Goal: Task Accomplishment & Management: Complete application form

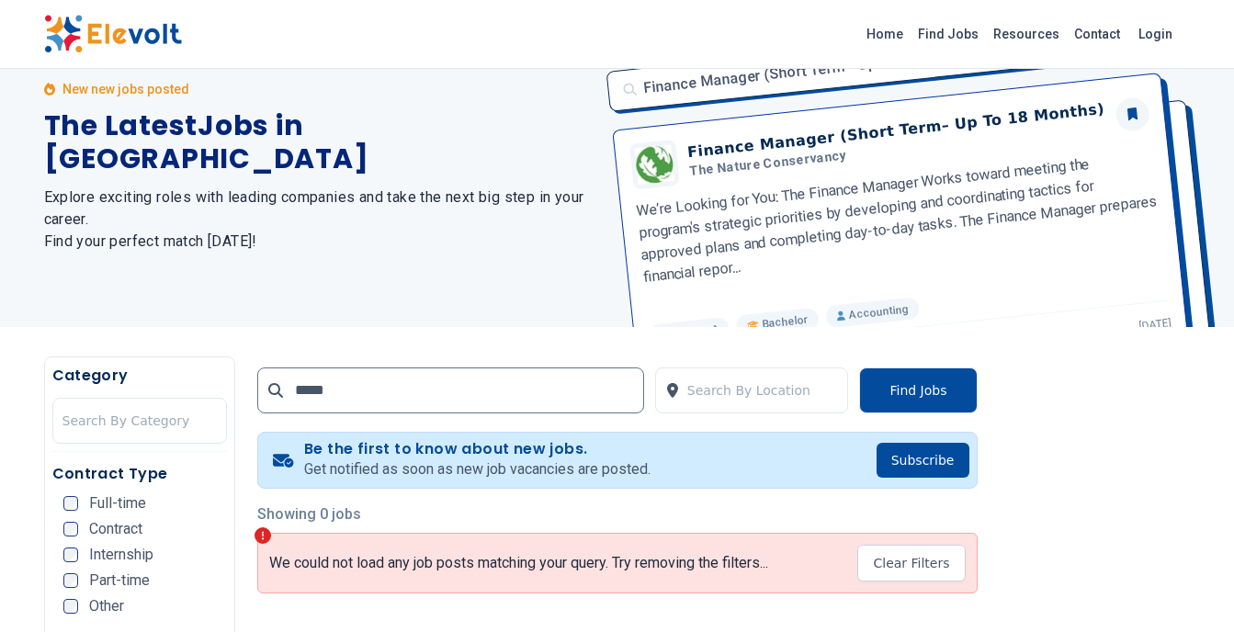
scroll to position [92, 0]
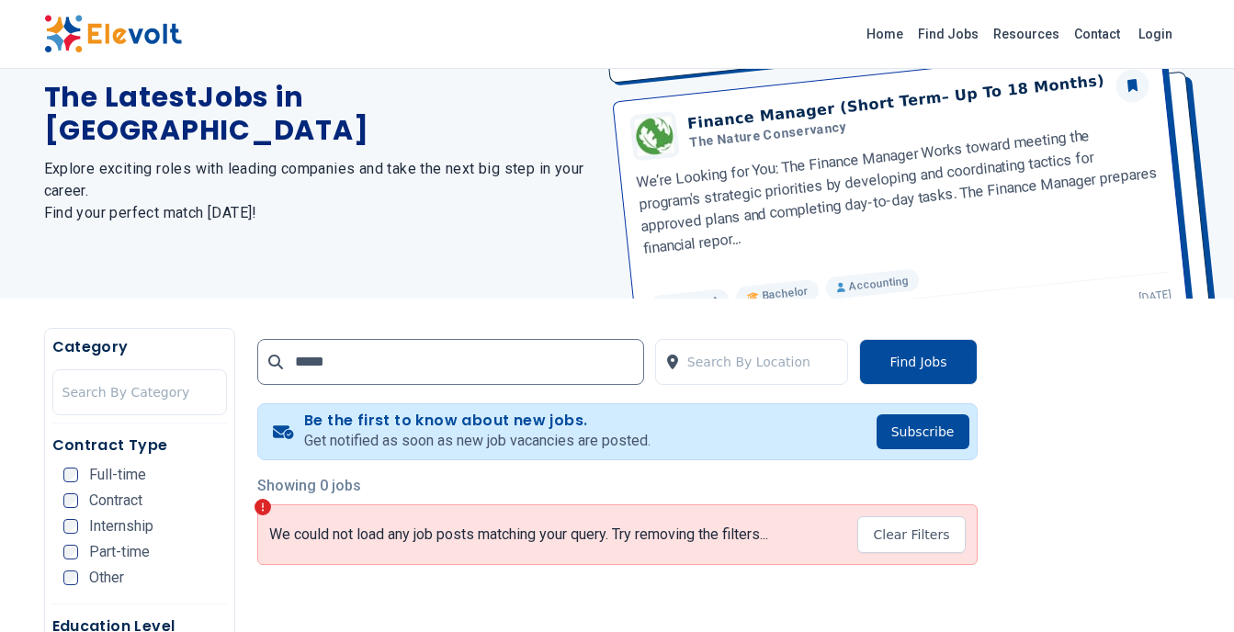
click at [393, 359] on input "*****" at bounding box center [450, 362] width 387 height 46
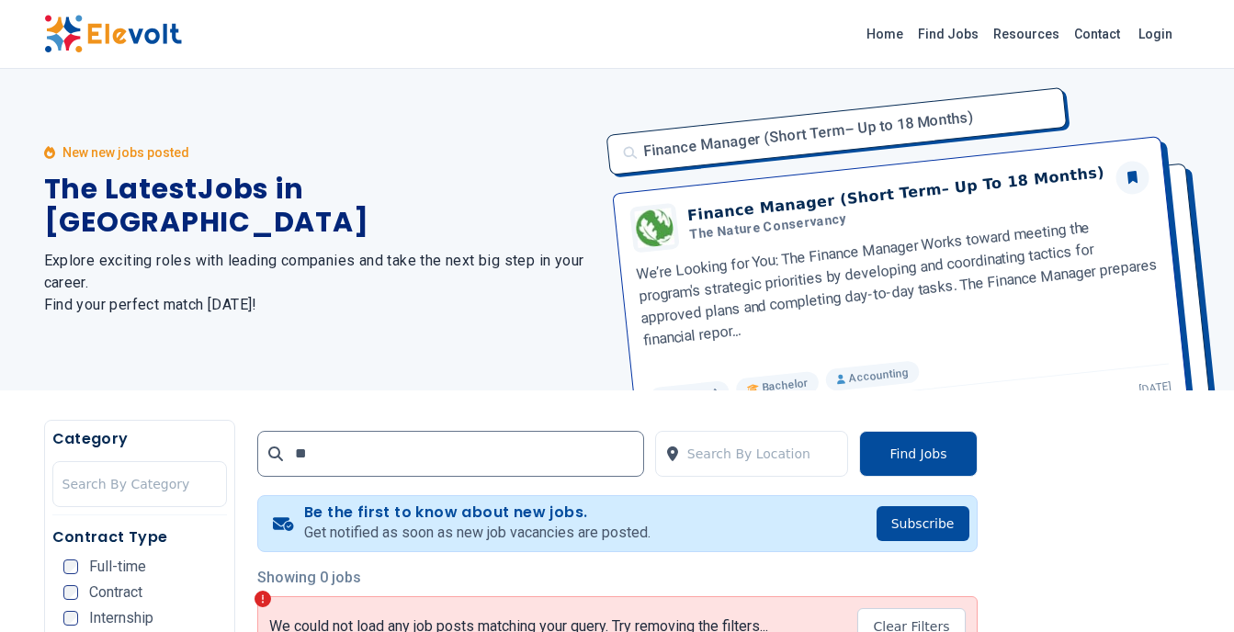
type input "*"
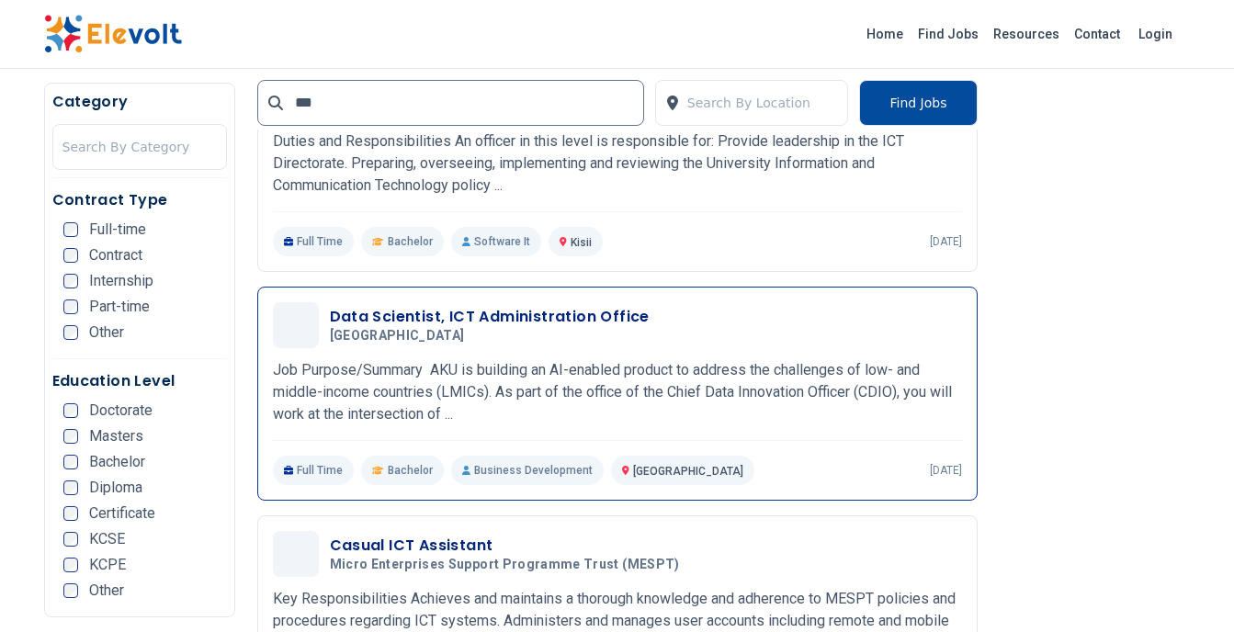
scroll to position [1195, 0]
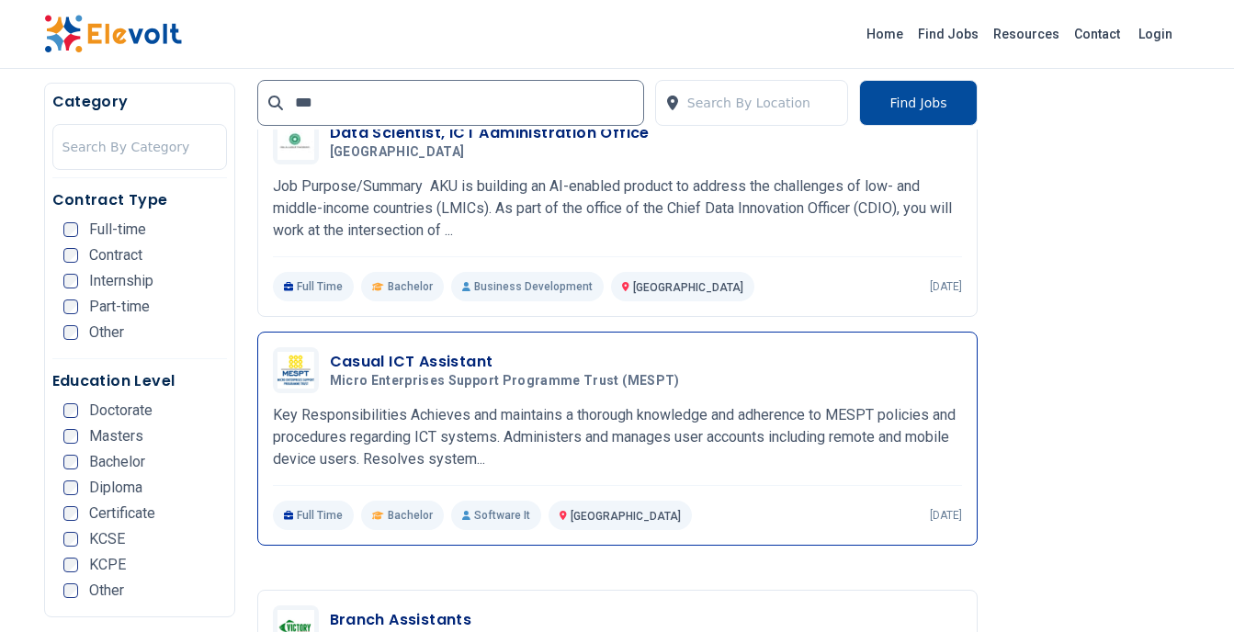
type input "***"
click at [396, 375] on span "Micro Enterprises Support Programme Trust (MESPT)" at bounding box center [505, 381] width 350 height 17
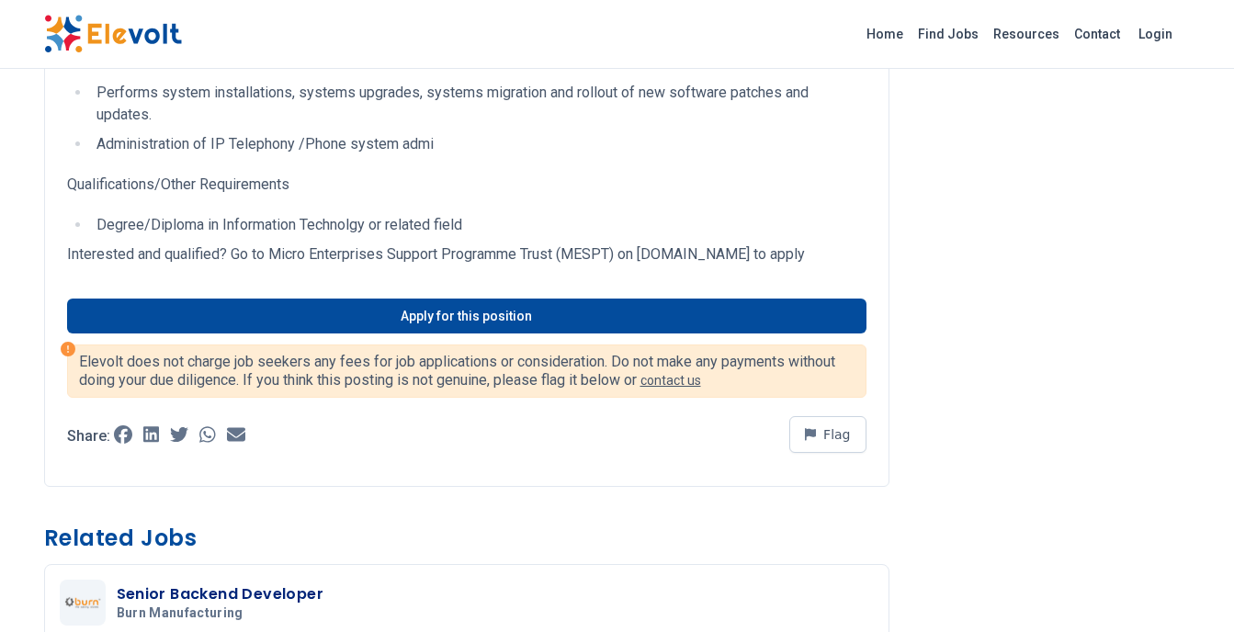
scroll to position [551, 0]
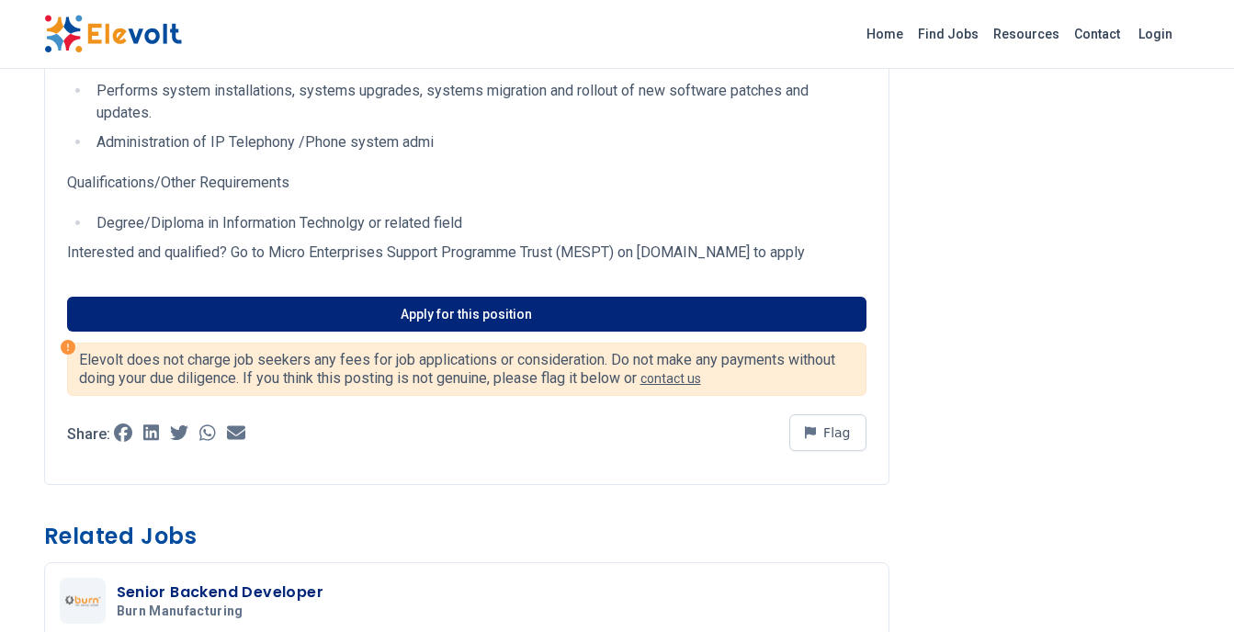
click at [426, 325] on link "Apply for this position" at bounding box center [467, 314] width 800 height 35
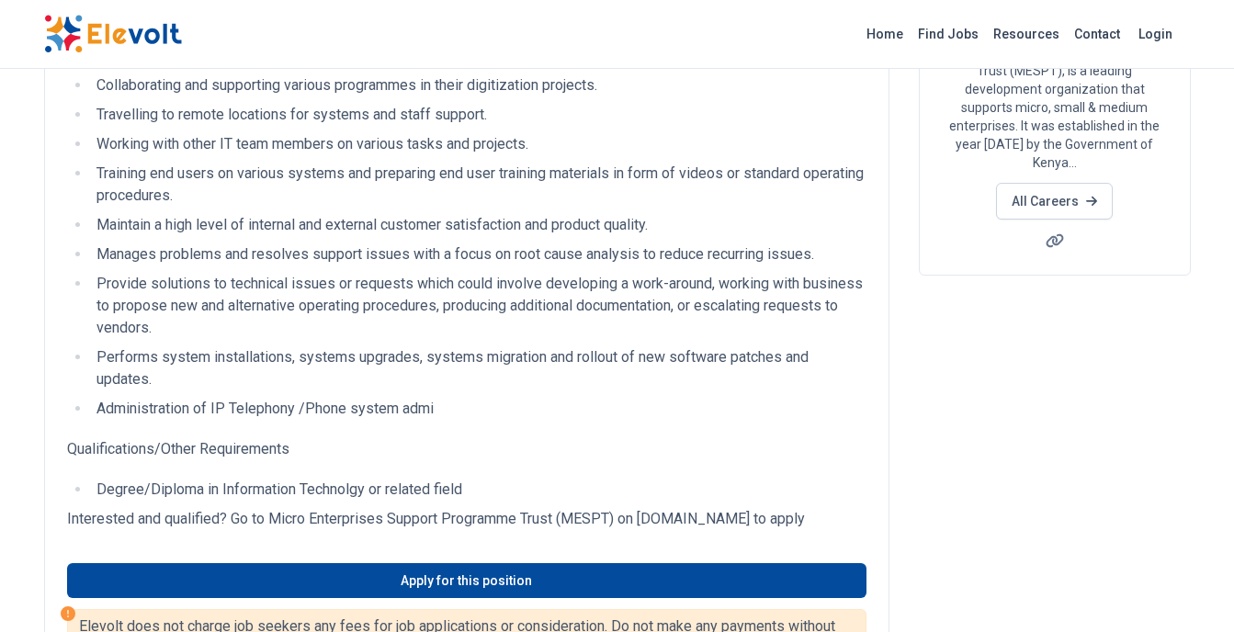
scroll to position [184, 0]
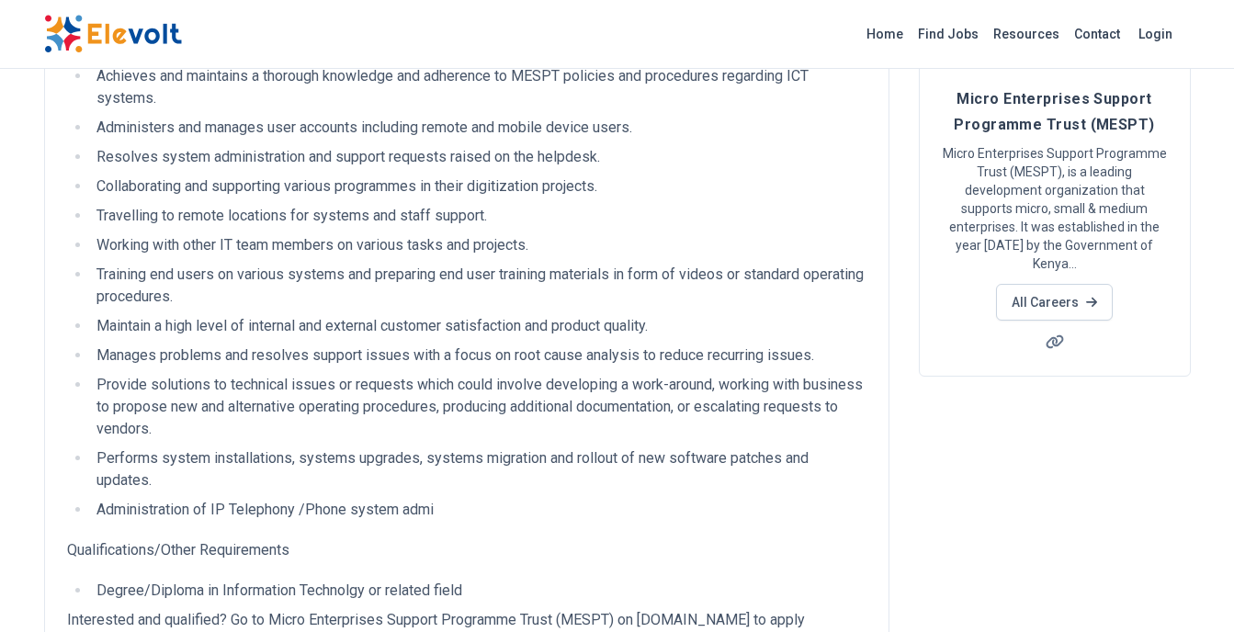
click at [142, 40] on img at bounding box center [113, 34] width 138 height 39
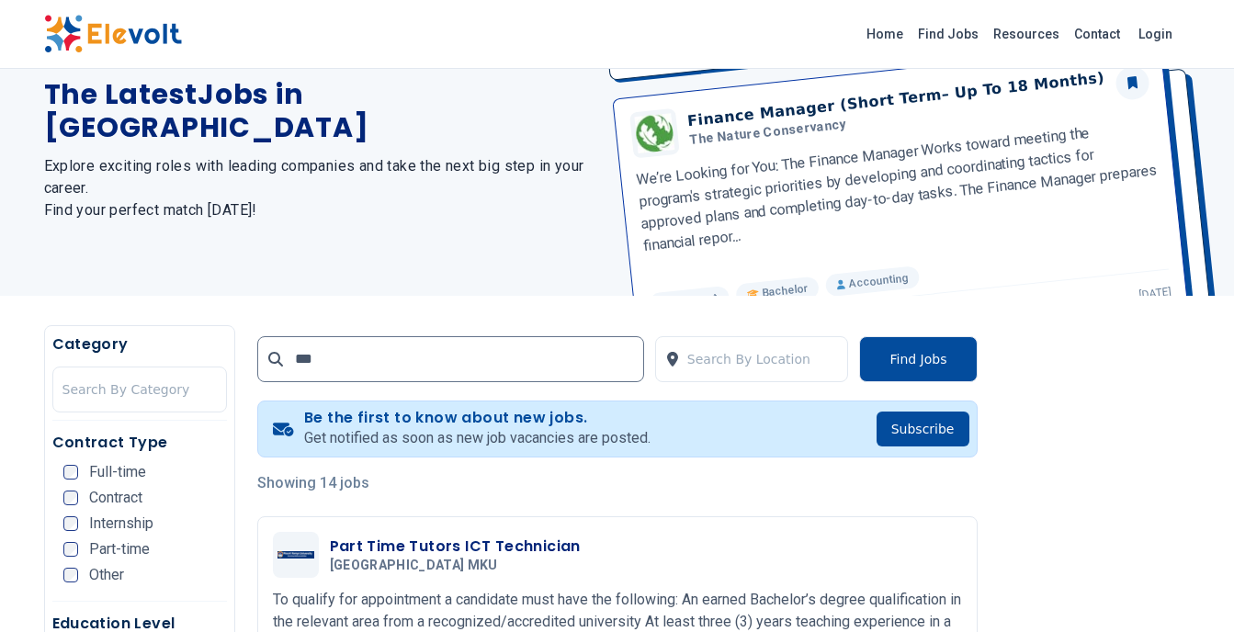
scroll to position [184, 0]
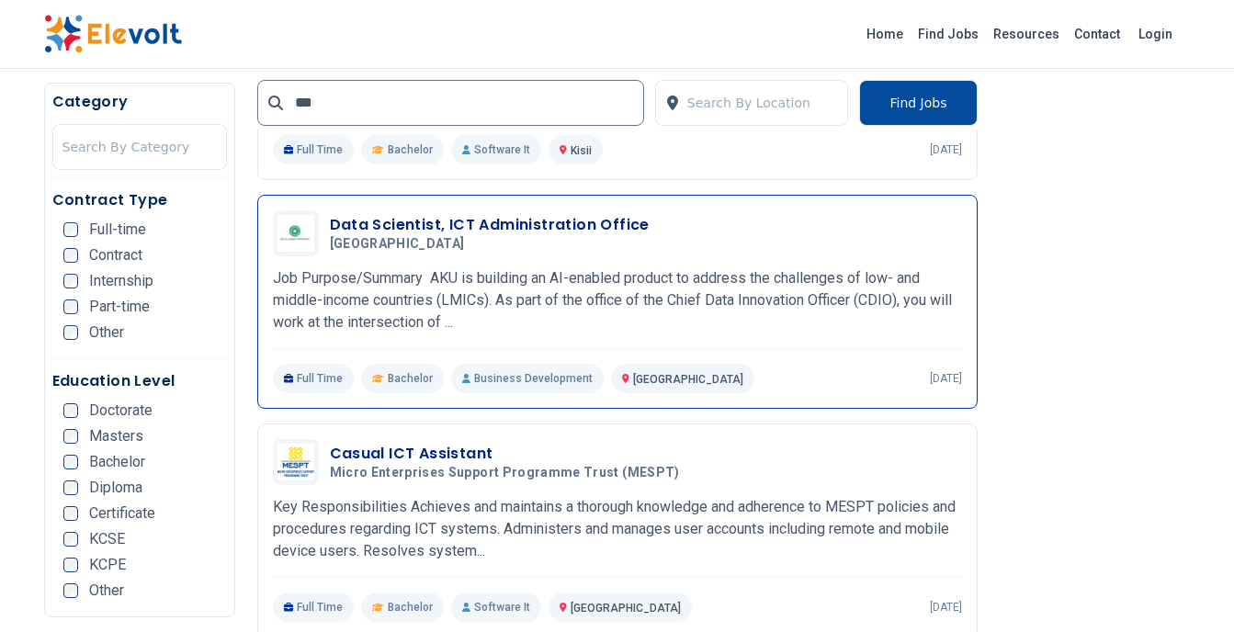
scroll to position [1195, 0]
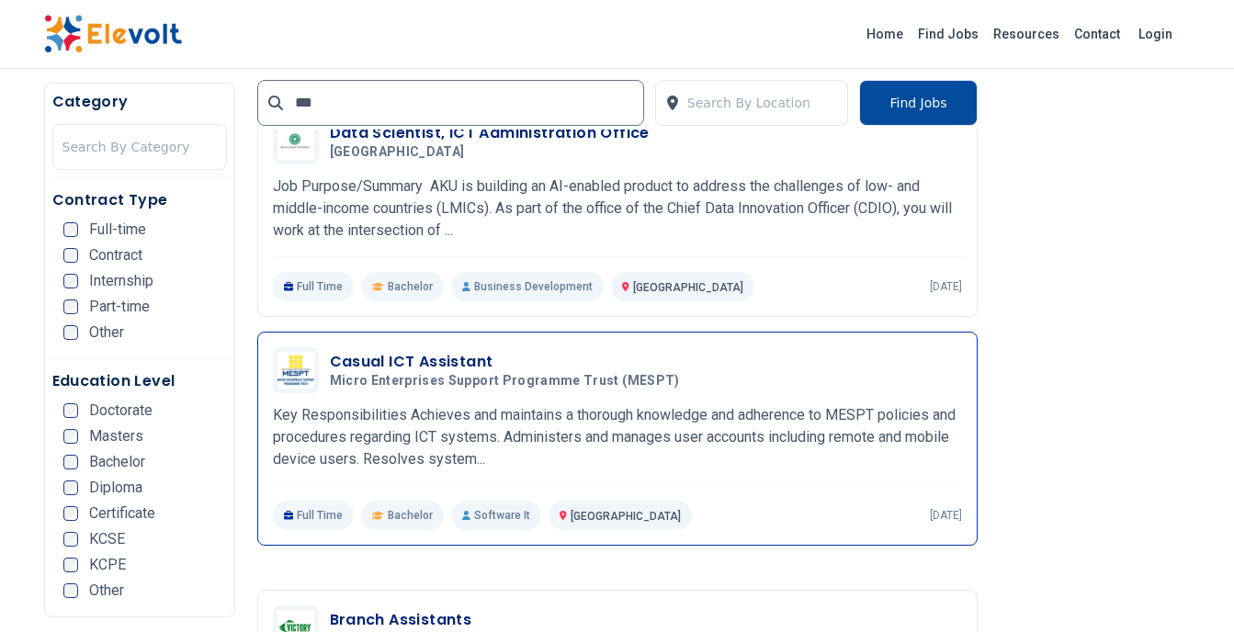
type input "***"
click at [533, 377] on span "Micro Enterprises Support Programme Trust (MESPT)" at bounding box center [505, 381] width 350 height 17
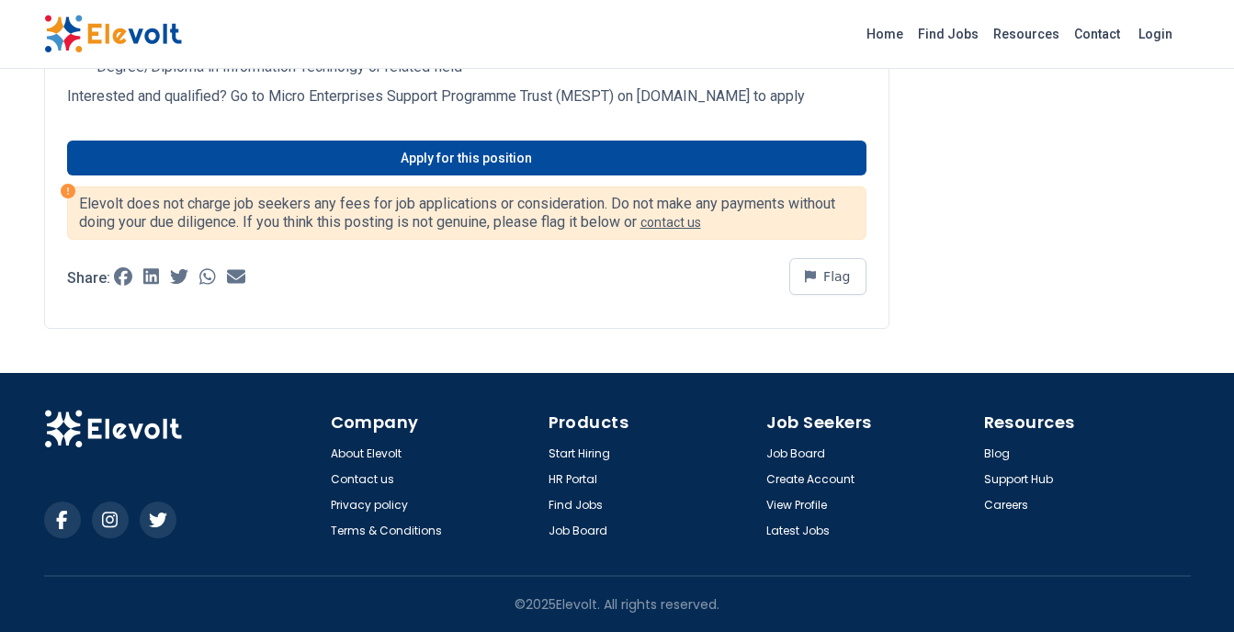
scroll to position [730, 0]
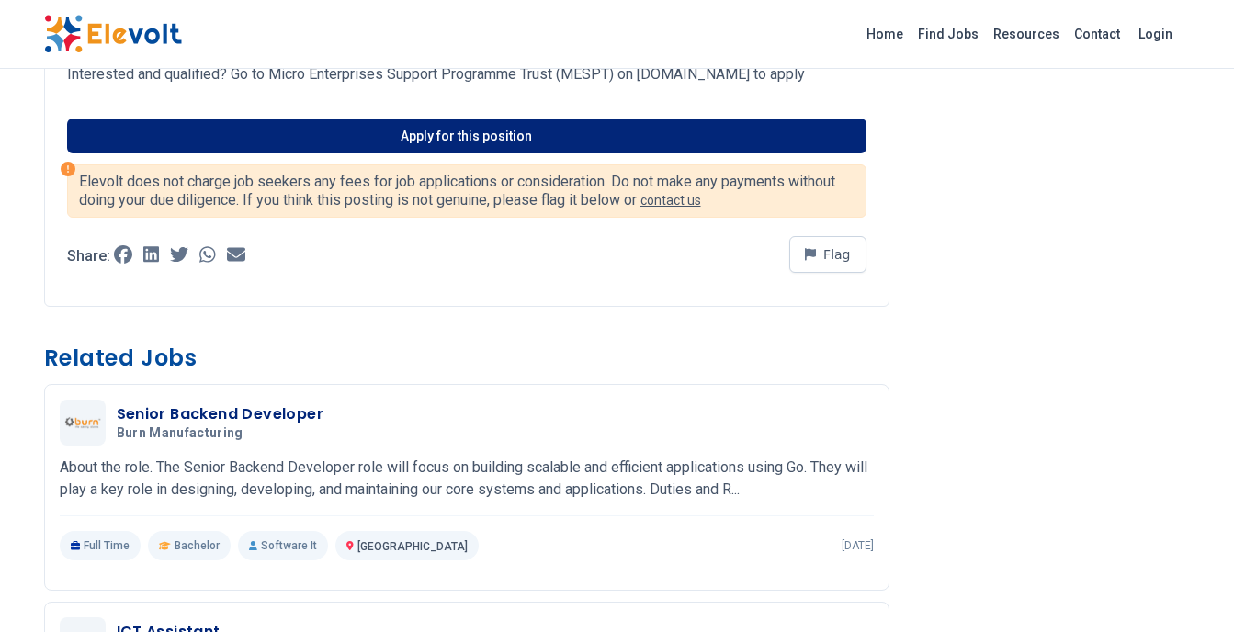
click at [342, 153] on link "Apply for this position" at bounding box center [467, 136] width 800 height 35
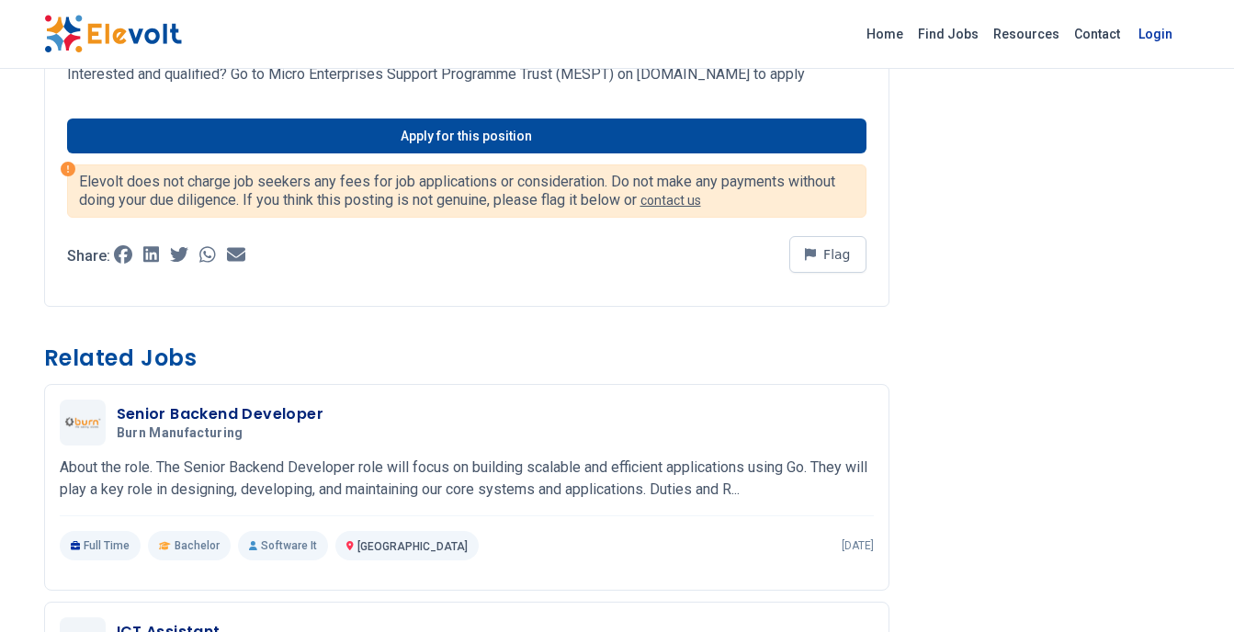
click at [1157, 40] on link "Login" at bounding box center [1156, 34] width 56 height 37
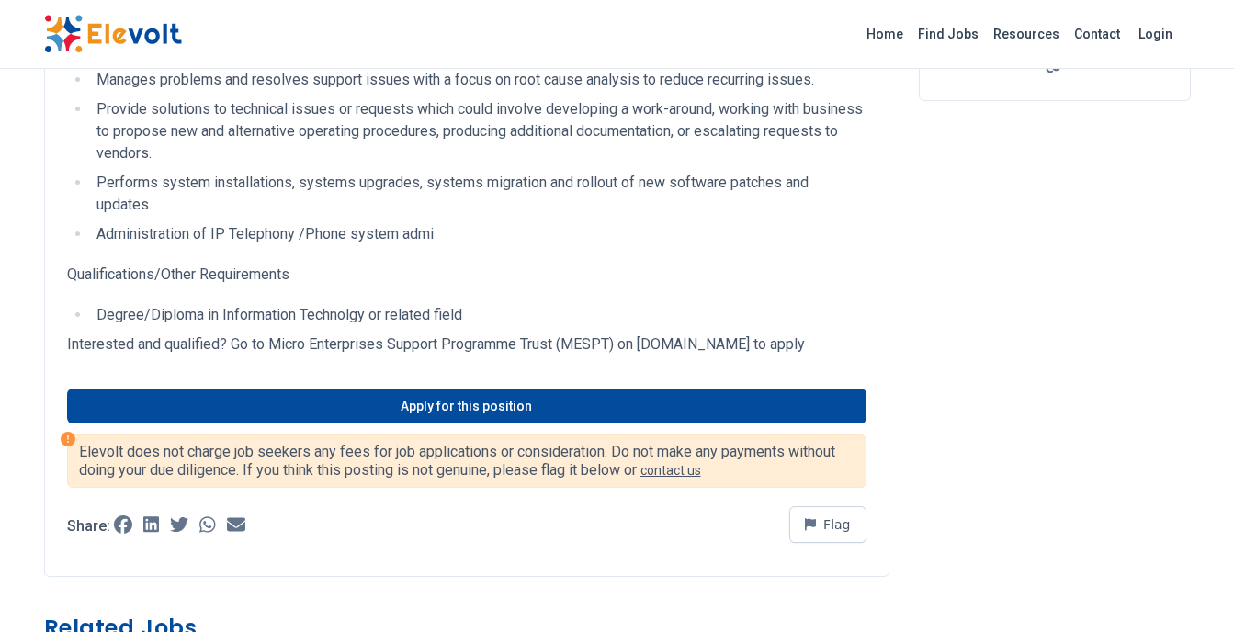
scroll to position [551, 0]
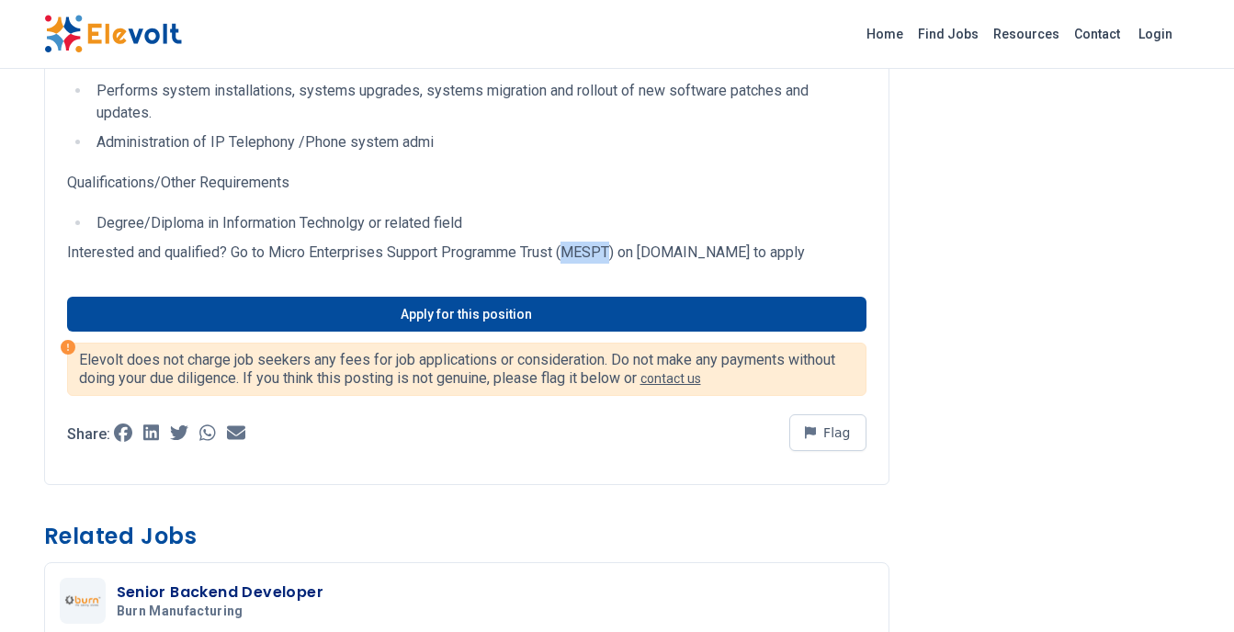
drag, startPoint x: 616, startPoint y: 251, endPoint x: 568, endPoint y: 255, distance: 47.9
click at [568, 255] on p "Interested and qualified? Go to Micro Enterprises Support Programme Trust (MESP…" at bounding box center [467, 253] width 800 height 22
copy p "MESPT"
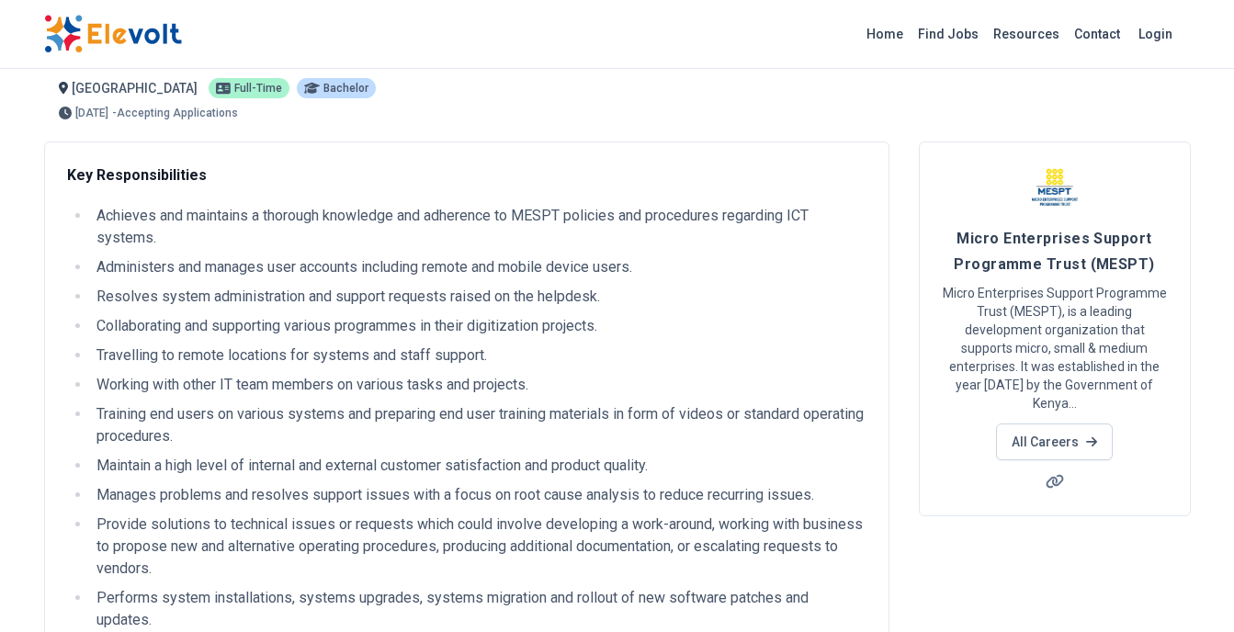
scroll to position [0, 0]
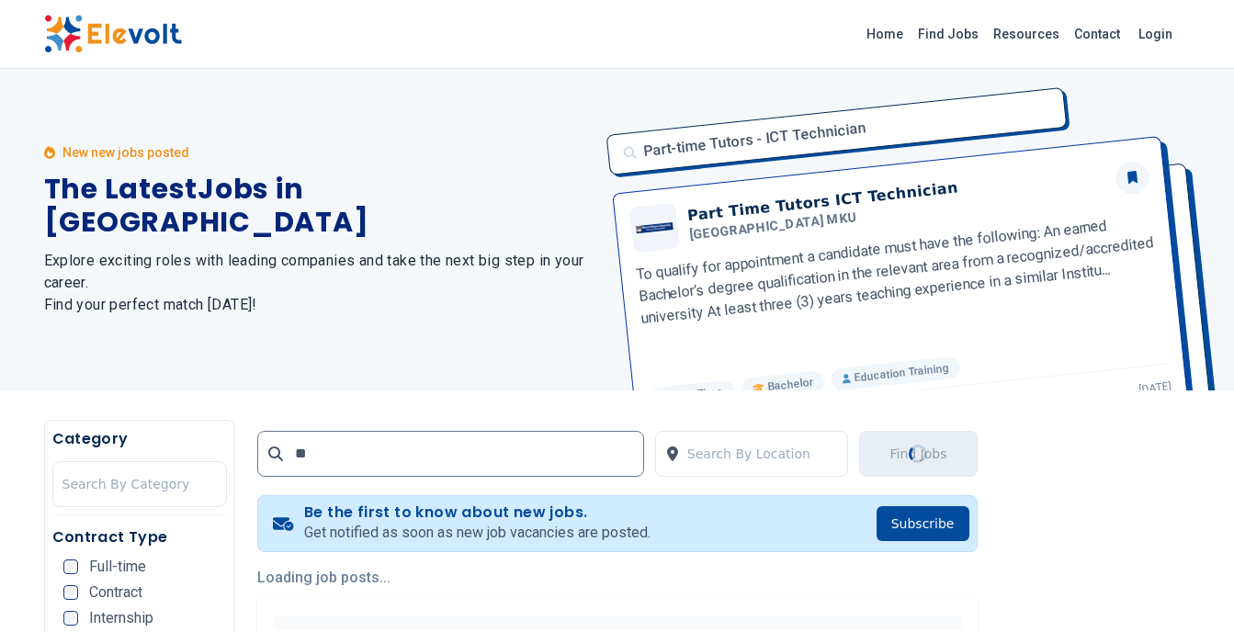
type input "*"
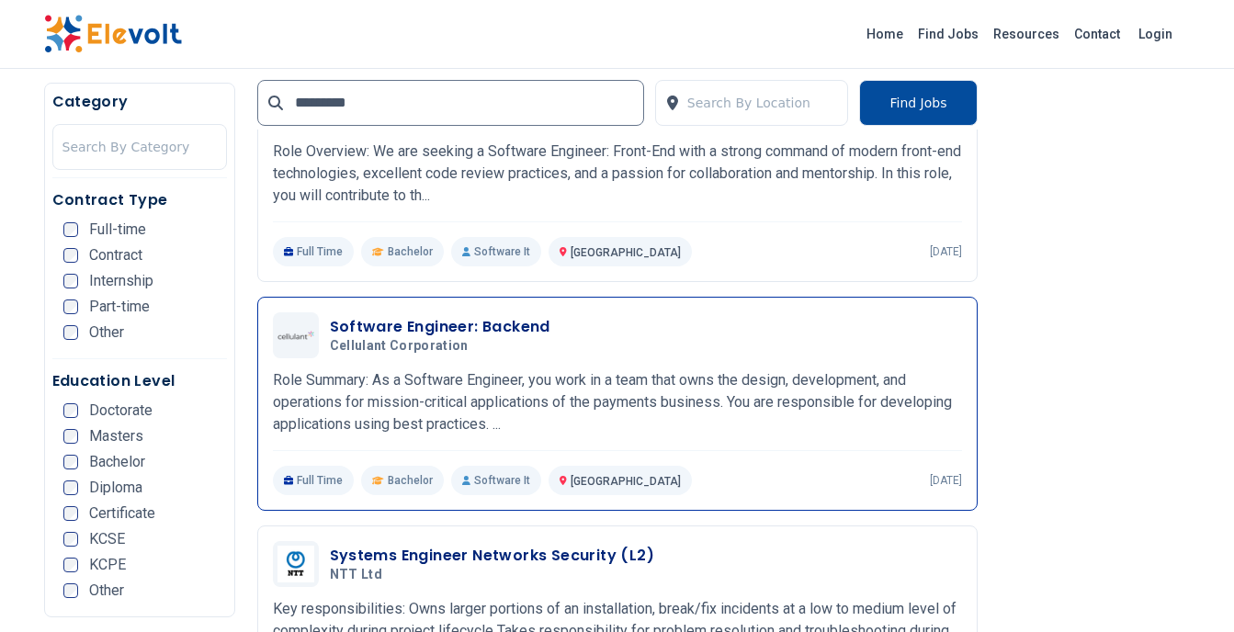
scroll to position [551, 0]
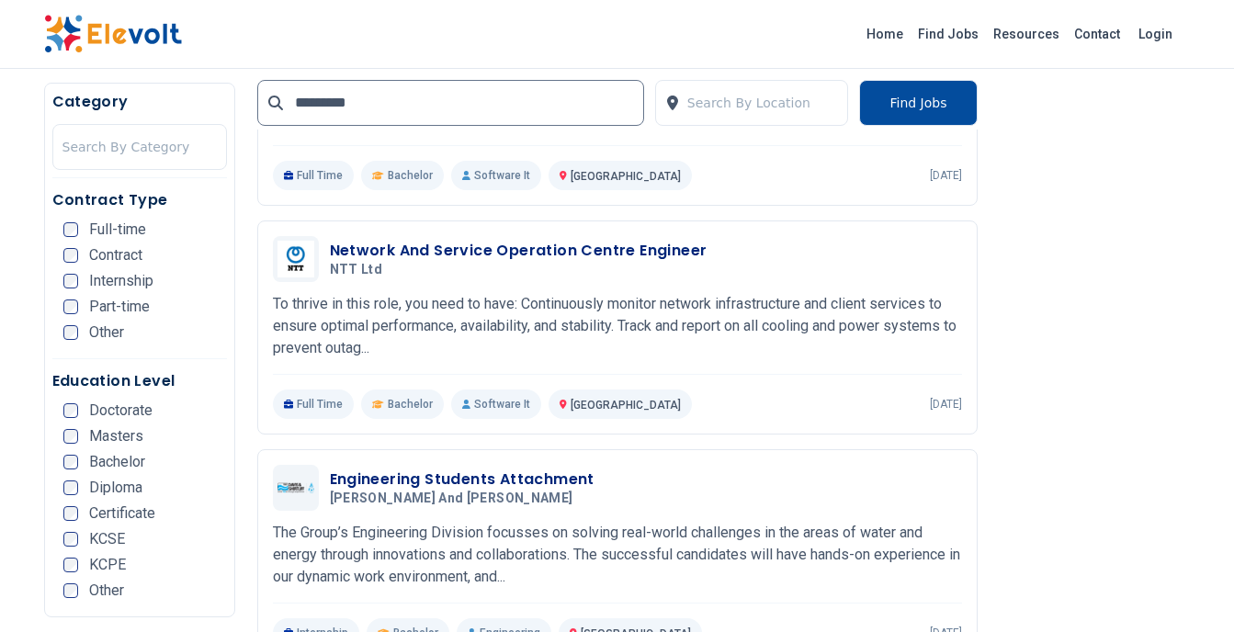
scroll to position [2114, 0]
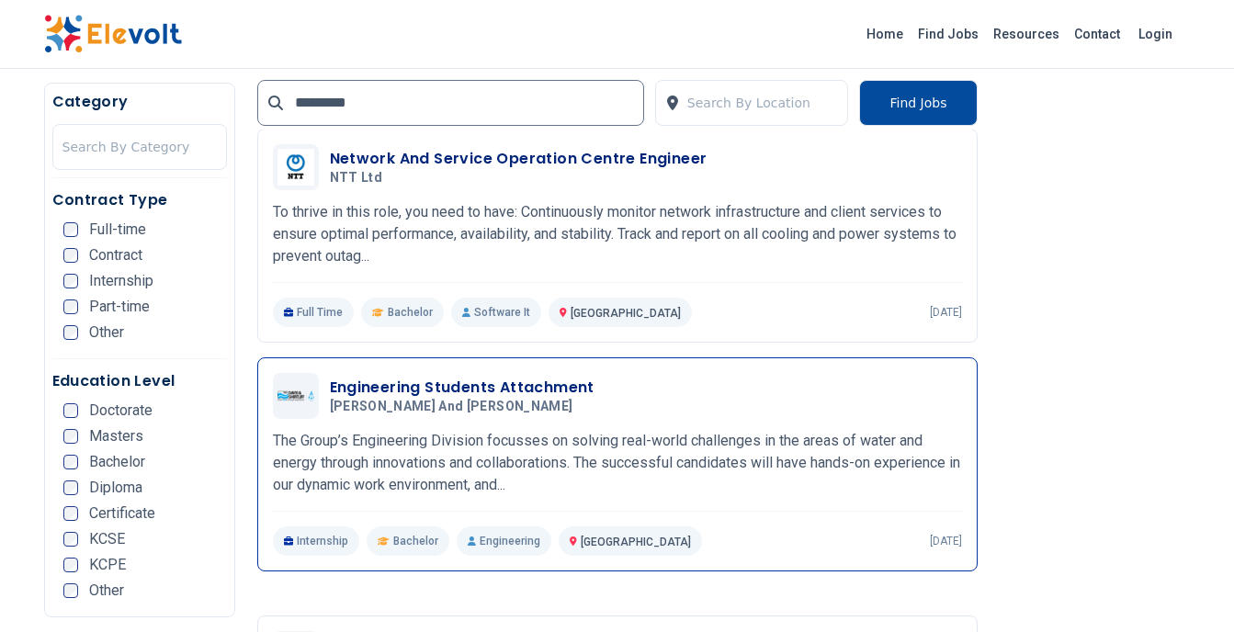
type input "********"
click at [423, 392] on div "Engineering Students Attachment [PERSON_NAME] and Shirtliff [DATE] [DATE] [GEOG…" at bounding box center [617, 464] width 689 height 183
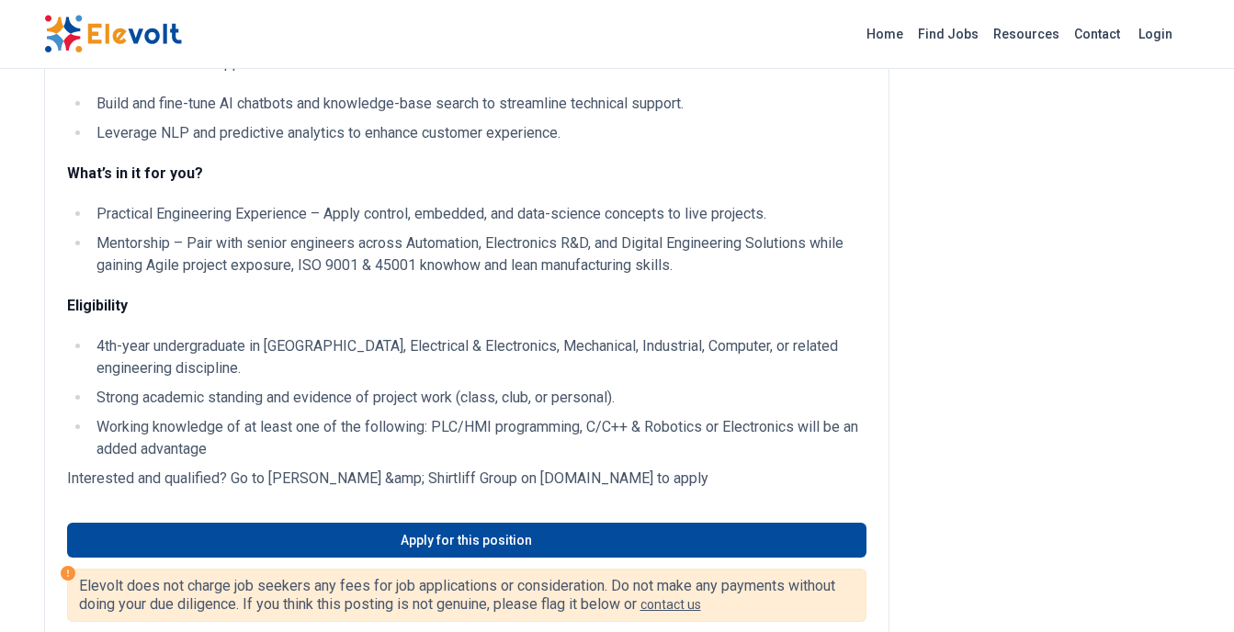
scroll to position [643, 0]
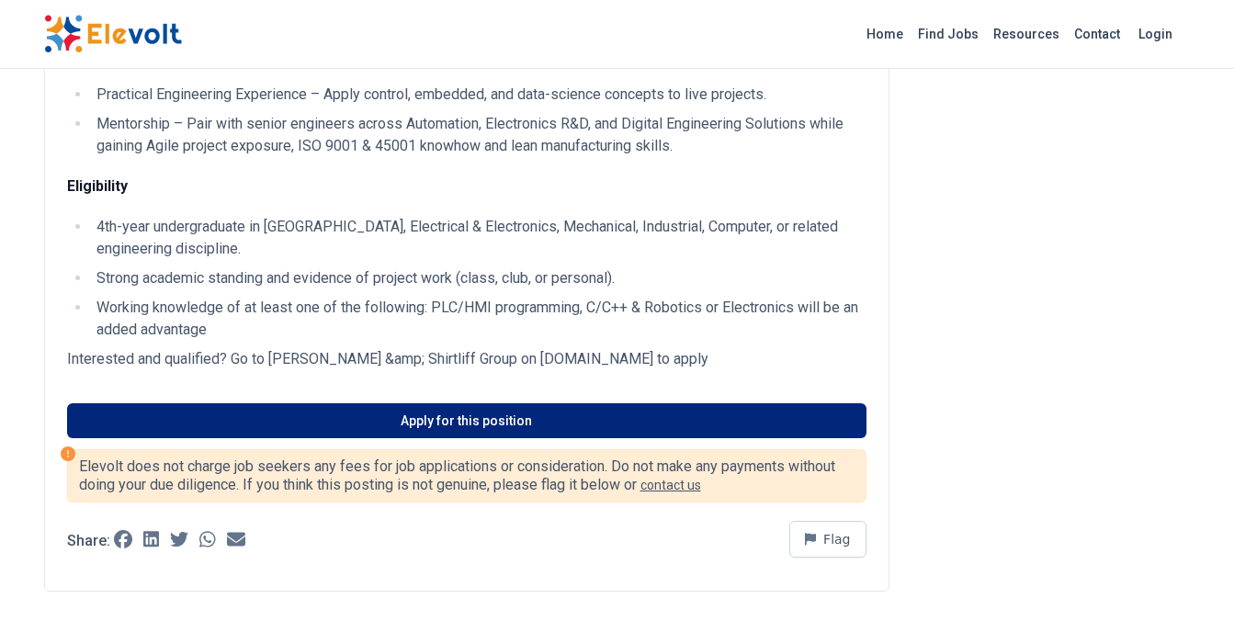
click at [425, 426] on link "Apply for this position" at bounding box center [467, 420] width 800 height 35
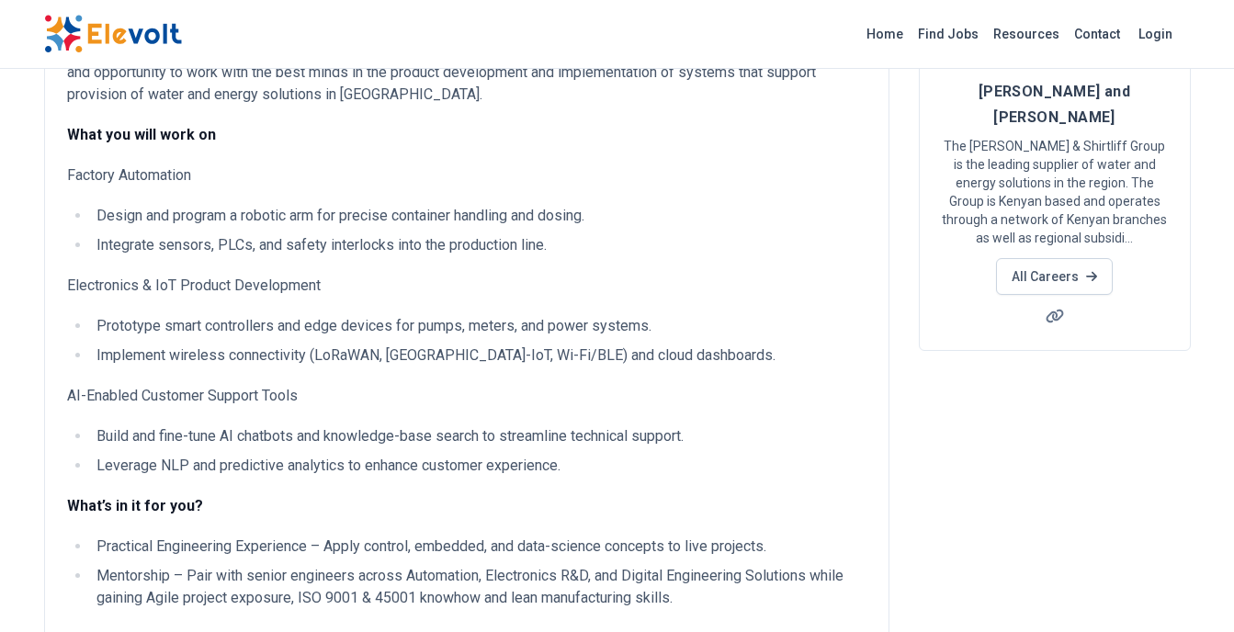
scroll to position [0, 0]
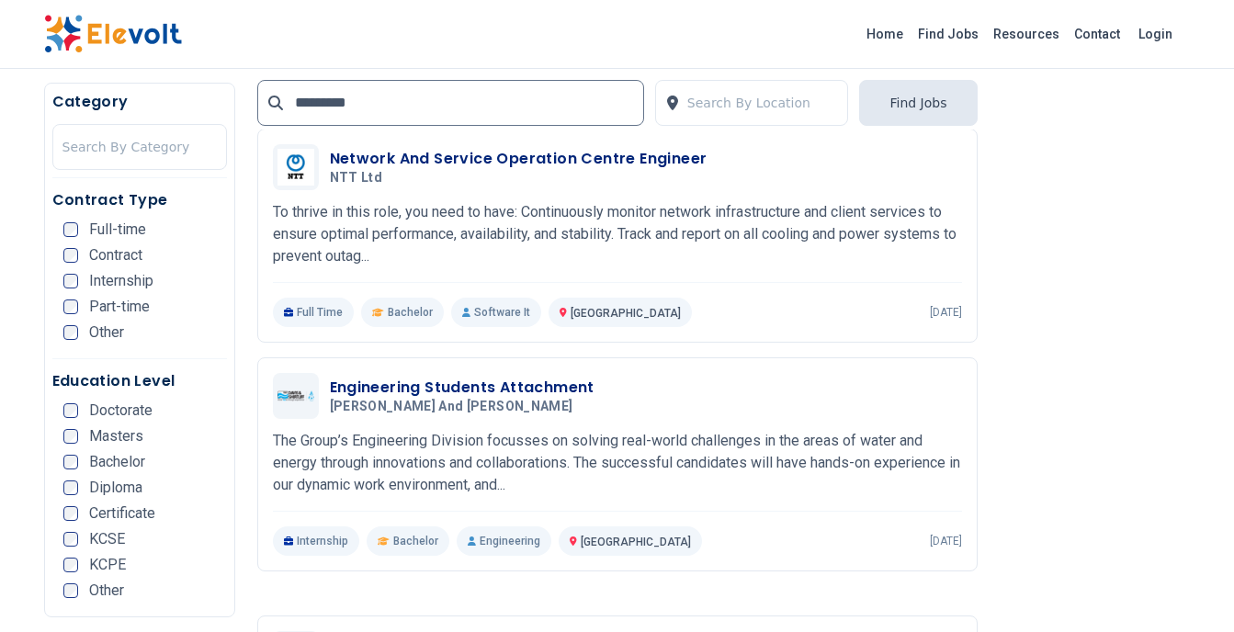
scroll to position [1930, 0]
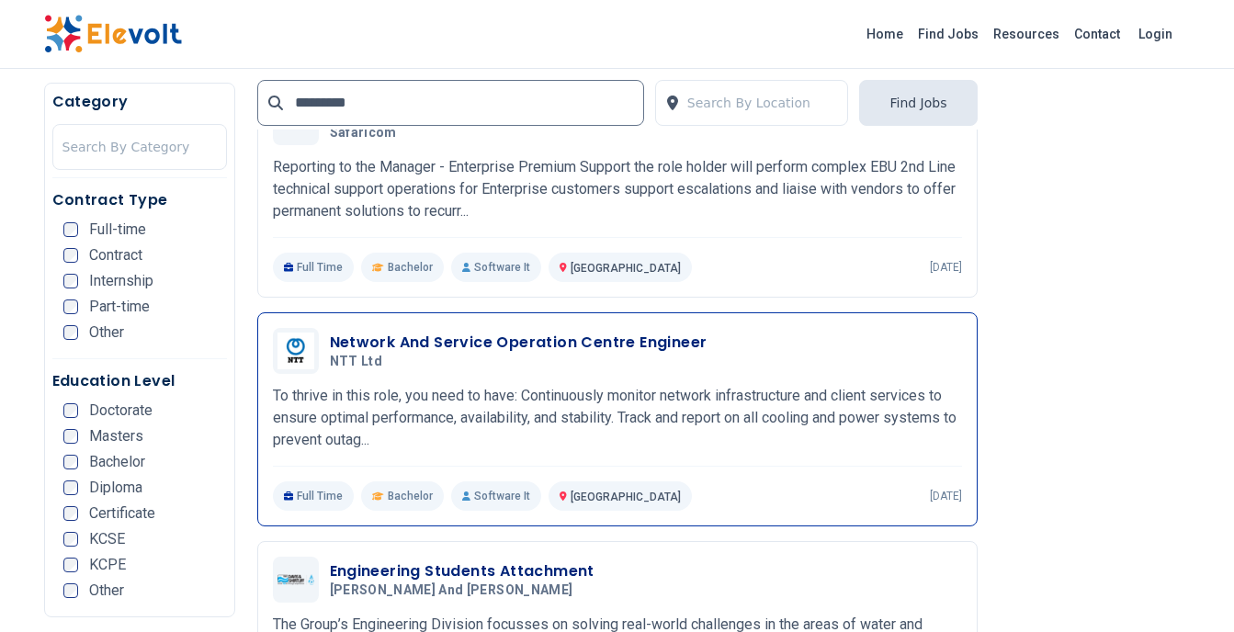
click at [432, 354] on h5 "NTT Ltd" at bounding box center [515, 362] width 370 height 17
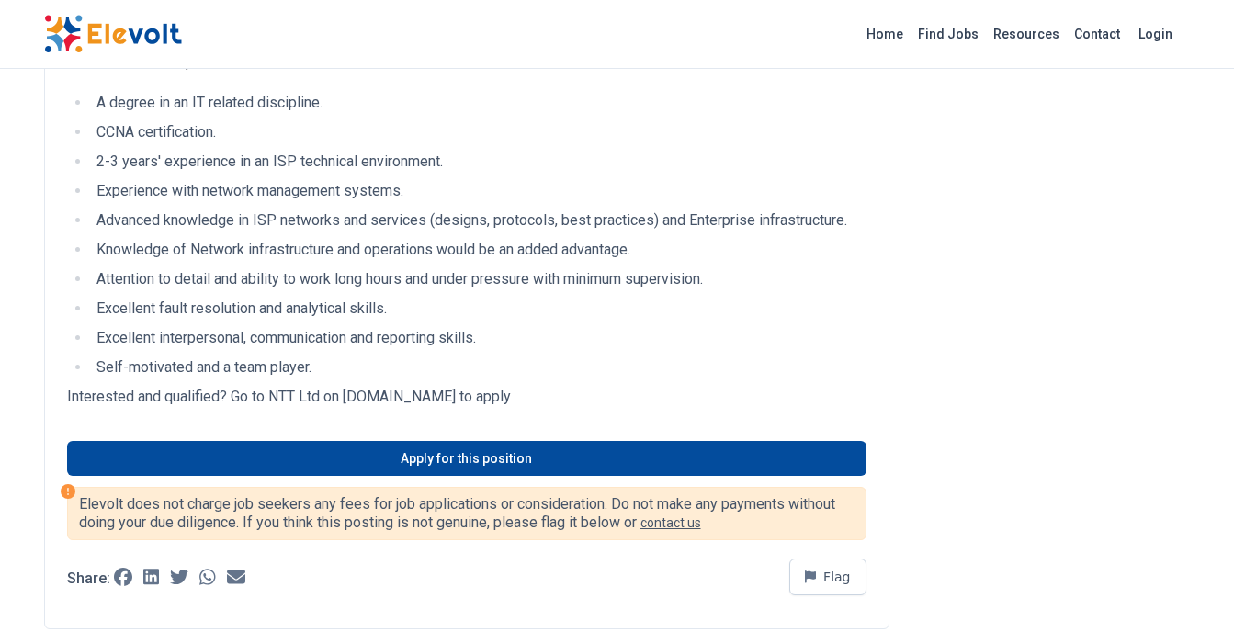
scroll to position [643, 0]
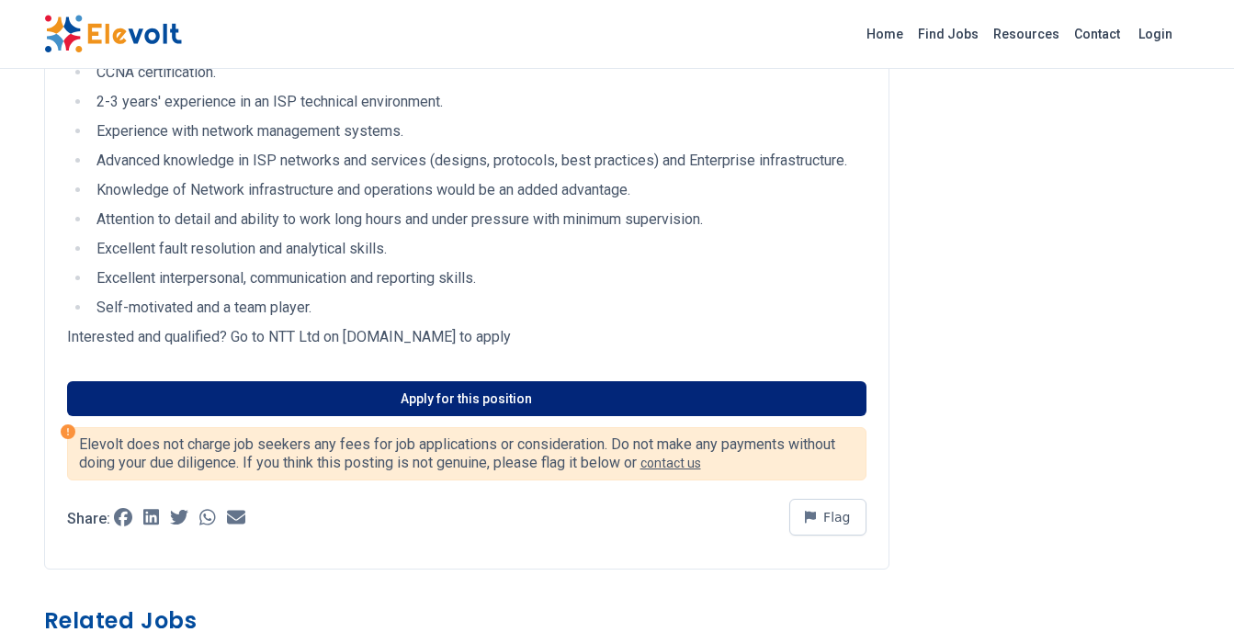
click at [353, 409] on link "Apply for this position" at bounding box center [467, 398] width 800 height 35
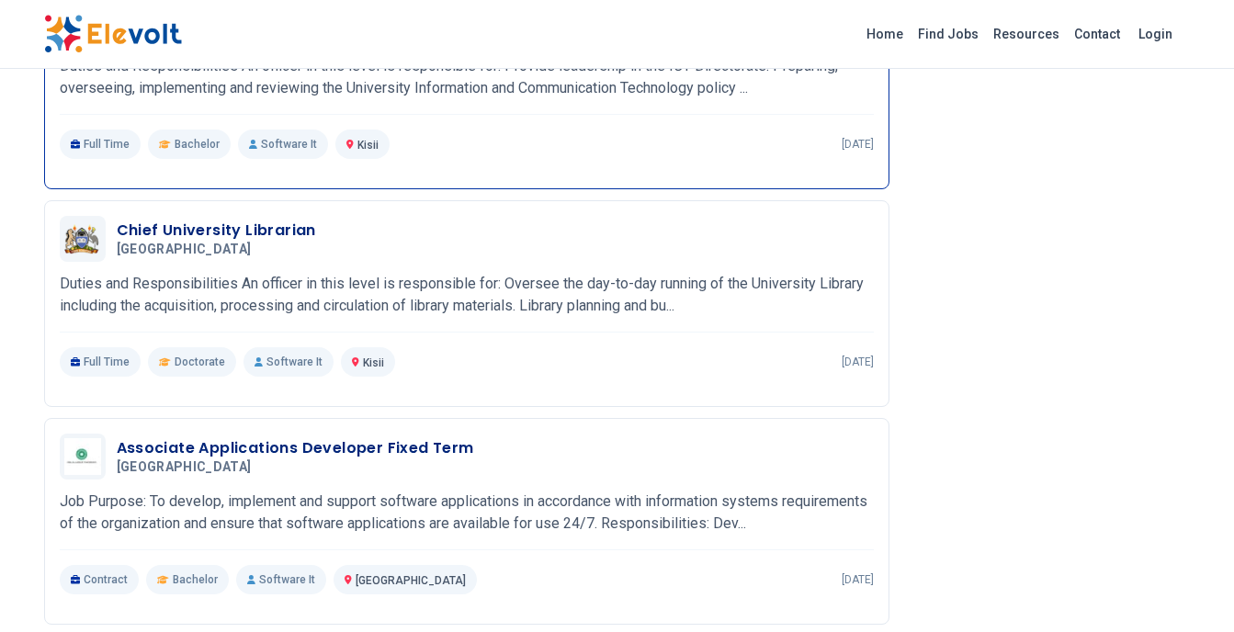
scroll to position [1930, 0]
